Goal: Find specific page/section: Find specific page/section

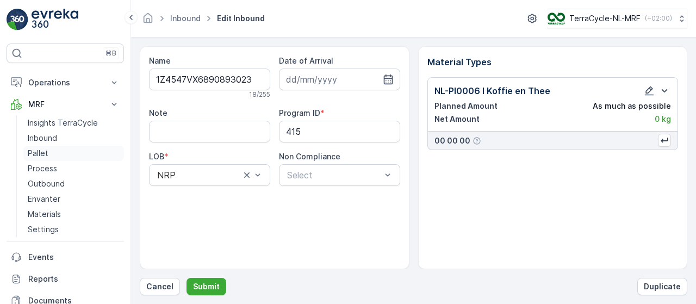
click at [60, 152] on link "Pallet" at bounding box center [73, 153] width 101 height 15
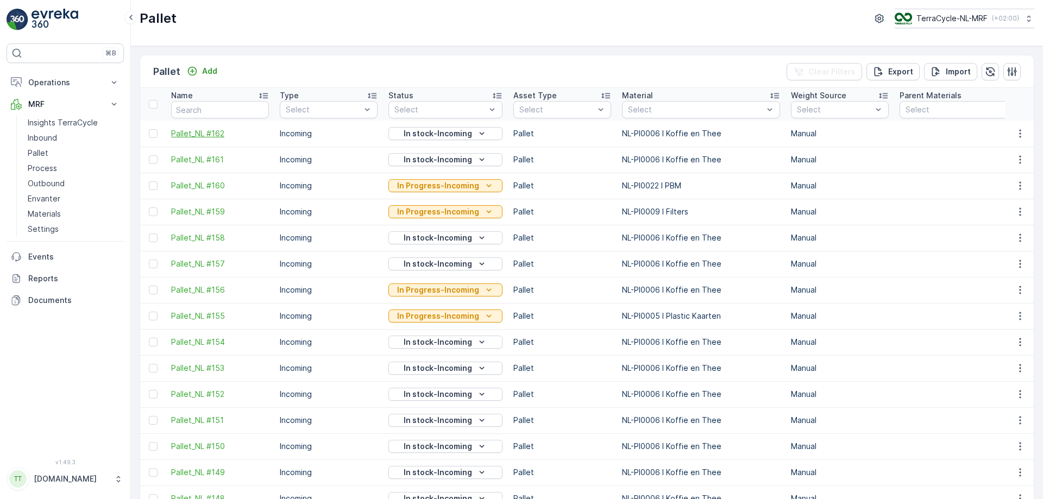
click at [213, 137] on span "Pallet_NL #162" at bounding box center [220, 133] width 98 height 11
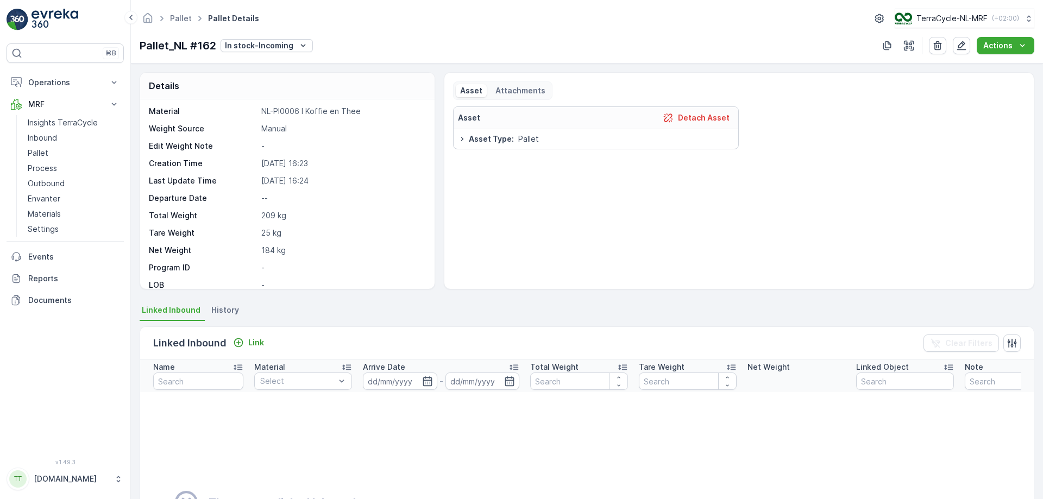
scroll to position [65, 0]
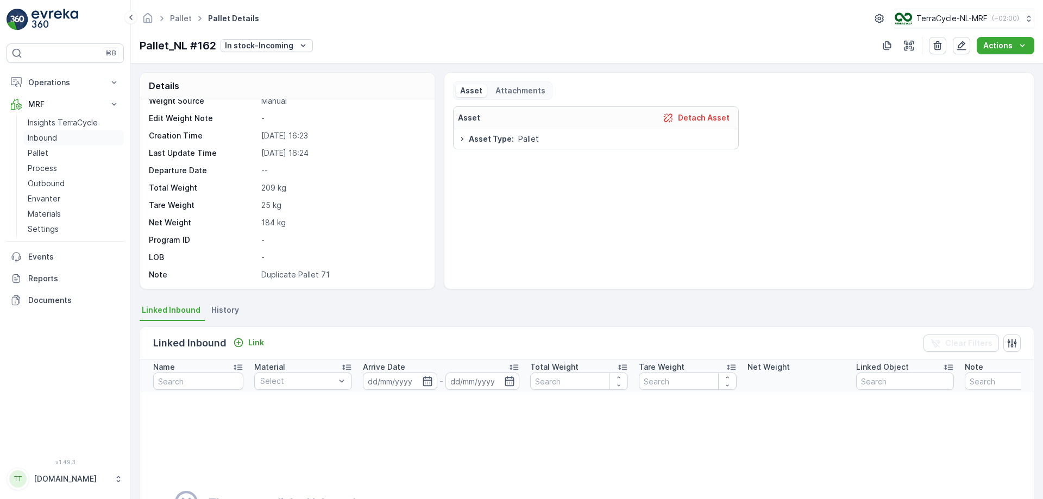
click at [40, 135] on p "Inbound" at bounding box center [42, 138] width 29 height 11
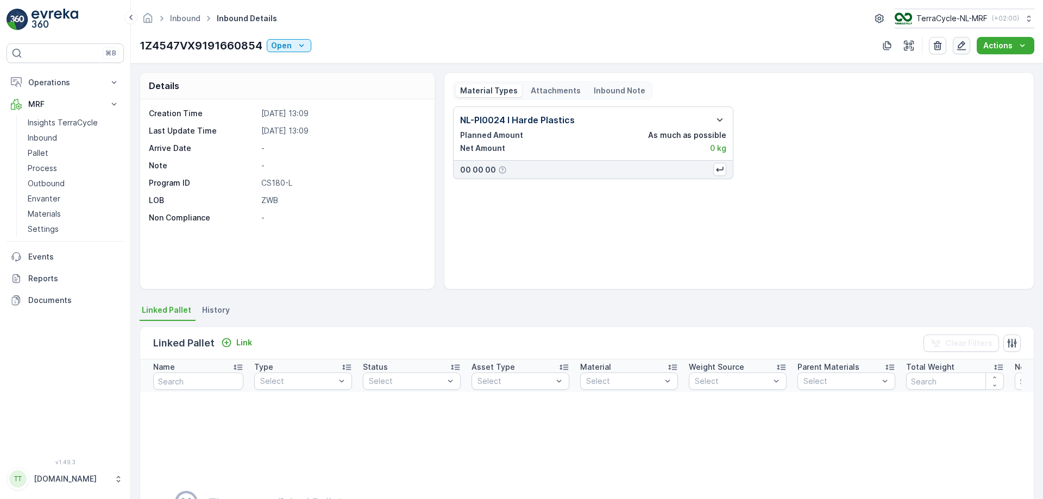
click at [695, 43] on icon "button" at bounding box center [961, 45] width 11 height 11
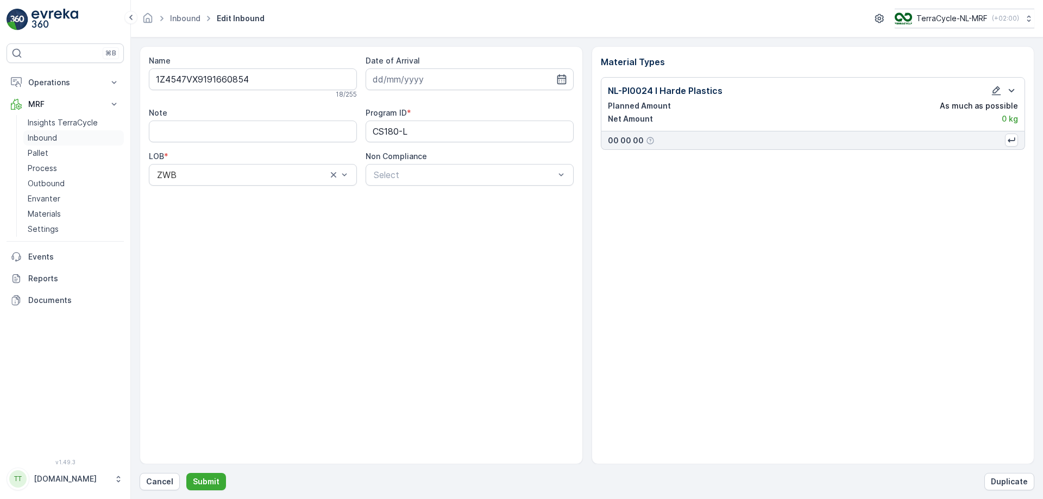
click at [56, 139] on p "Inbound" at bounding box center [42, 138] width 29 height 11
click at [272, 291] on div "Name 1Z4547VX9191660854 18 / 255 Date of Arrival Note Program ID * CS180-L LOB …" at bounding box center [361, 255] width 443 height 418
click at [44, 153] on p "Pallet" at bounding box center [38, 153] width 21 height 11
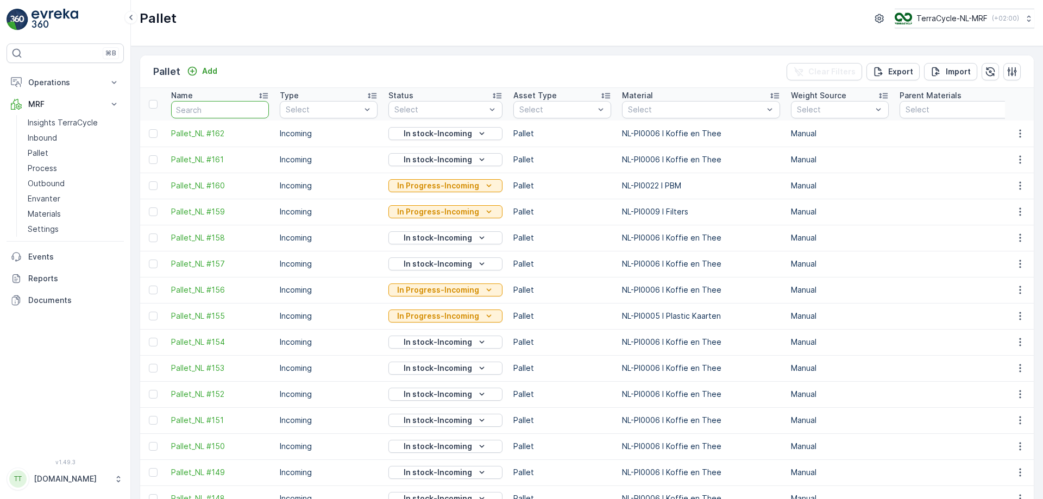
click at [229, 108] on input "text" at bounding box center [220, 109] width 98 height 17
type input "71"
